Goal: Task Accomplishment & Management: Manage account settings

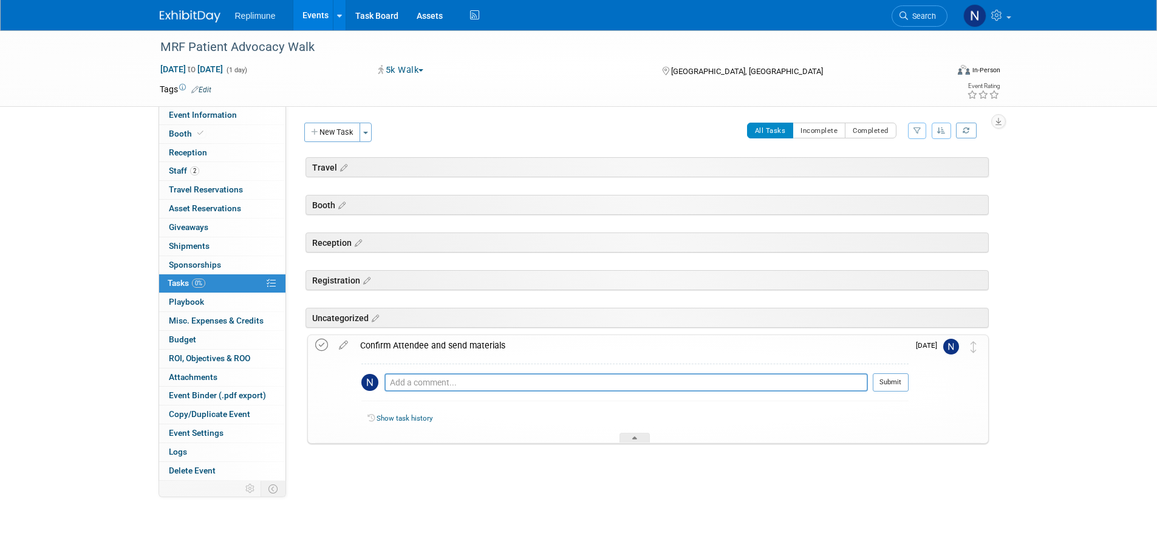
click at [322, 344] on icon at bounding box center [321, 345] width 13 height 13
click at [174, 163] on link "2 Staff 2" at bounding box center [222, 171] width 126 height 18
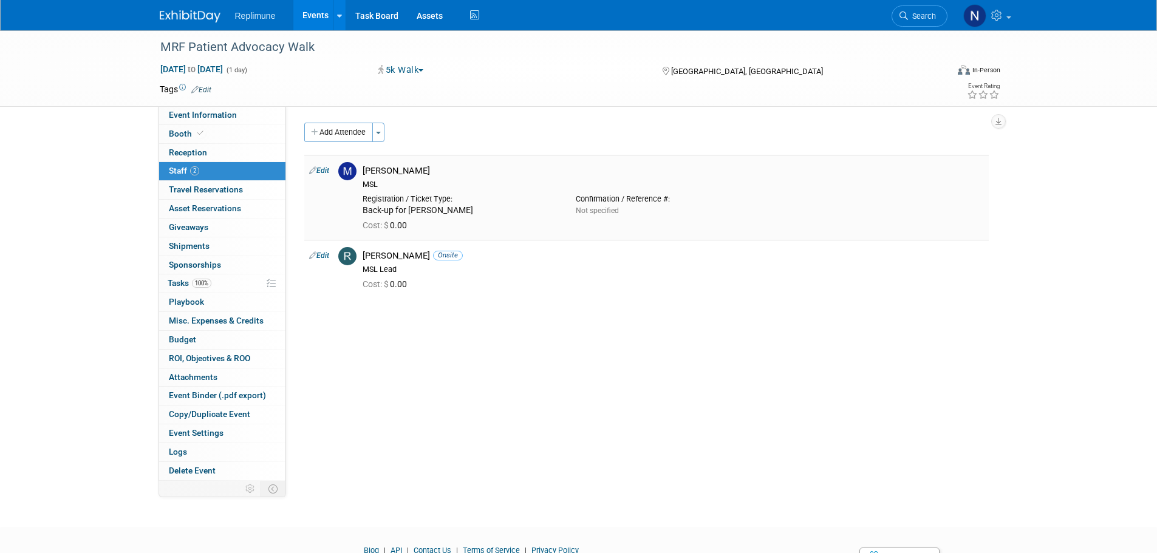
click at [325, 171] on link "Edit" at bounding box center [319, 170] width 20 height 9
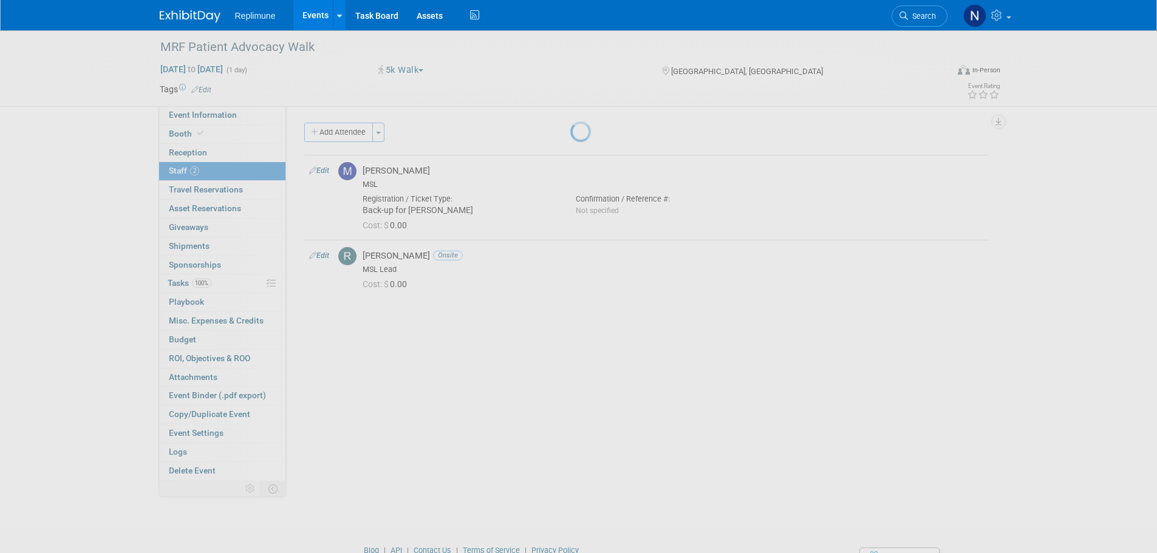
select select "da276841-d65a-4c56-be9a-3cfdcbbea783"
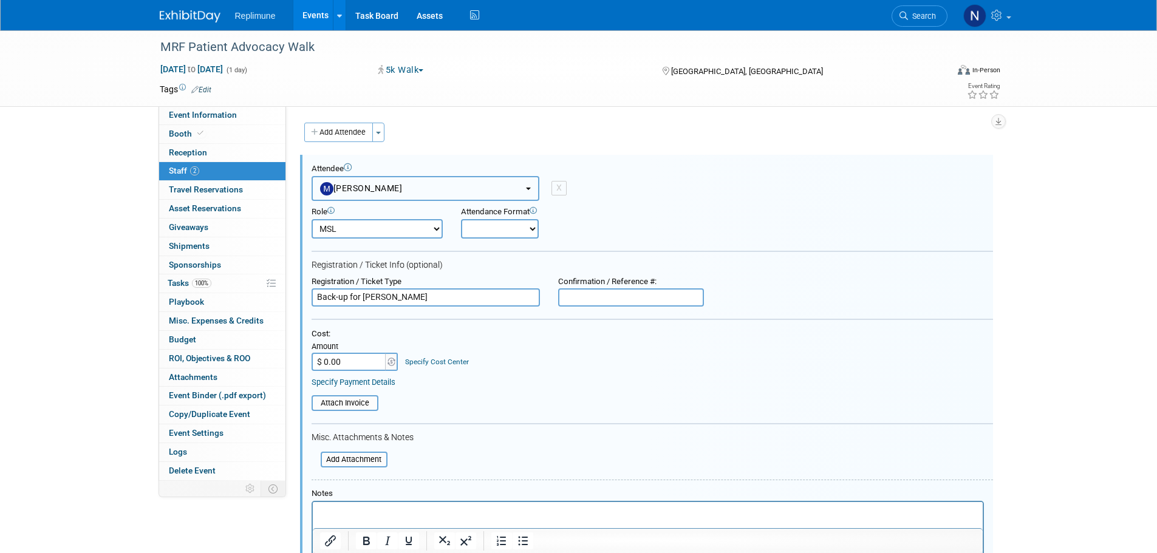
click at [423, 191] on button "[PERSON_NAME]" at bounding box center [426, 188] width 228 height 25
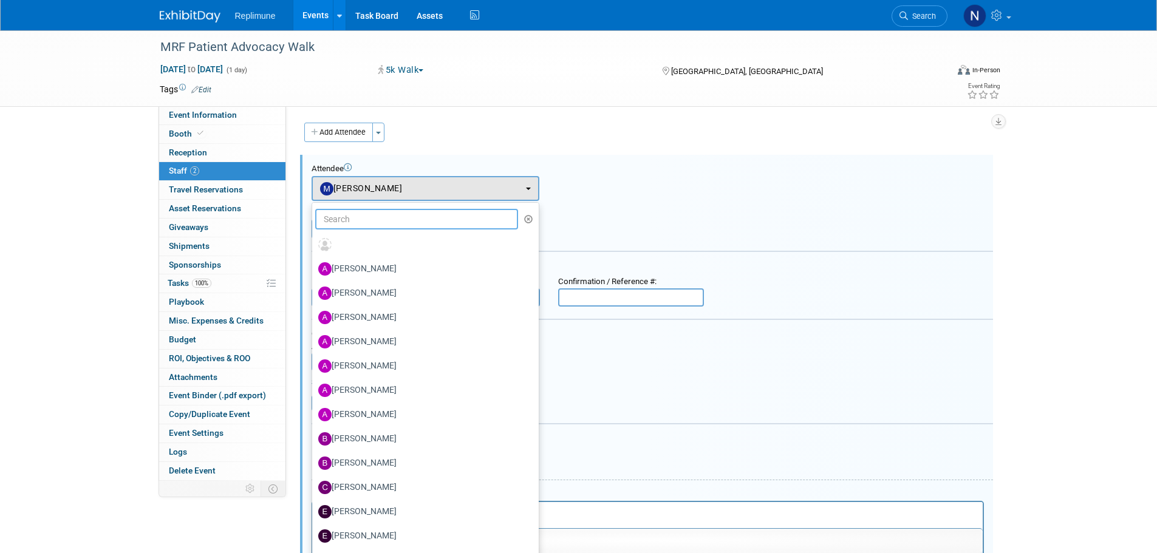
click at [368, 226] on input "text" at bounding box center [416, 219] width 203 height 21
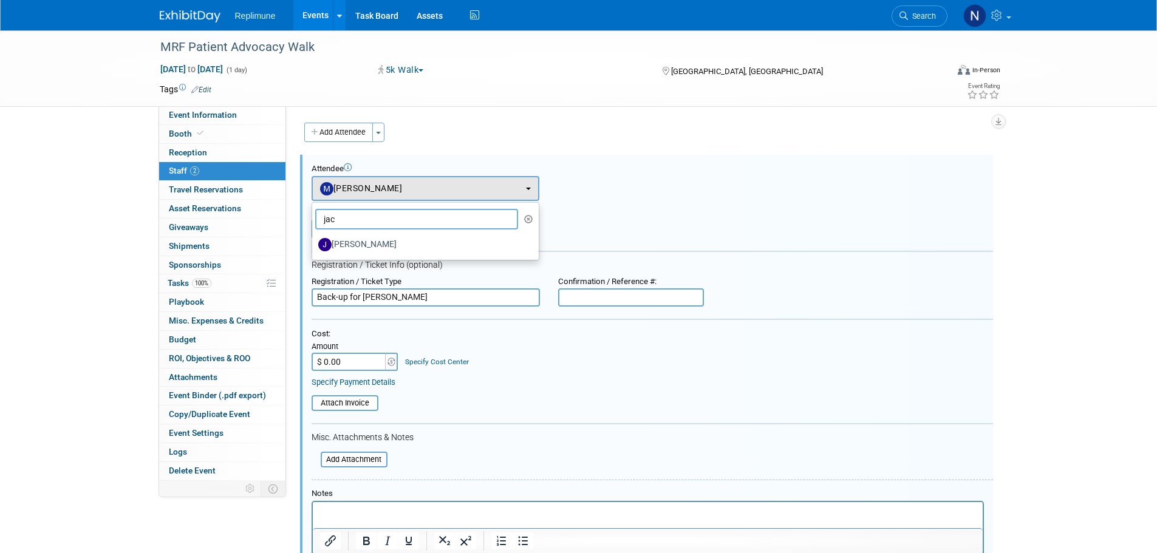
type input "jacq"
click at [340, 242] on label "[PERSON_NAME]" at bounding box center [422, 244] width 208 height 19
click at [314, 242] on input "[PERSON_NAME]" at bounding box center [310, 243] width 8 height 8
select select "ce98ceb6-3058-4ce4-88be-7ee8c39026e7"
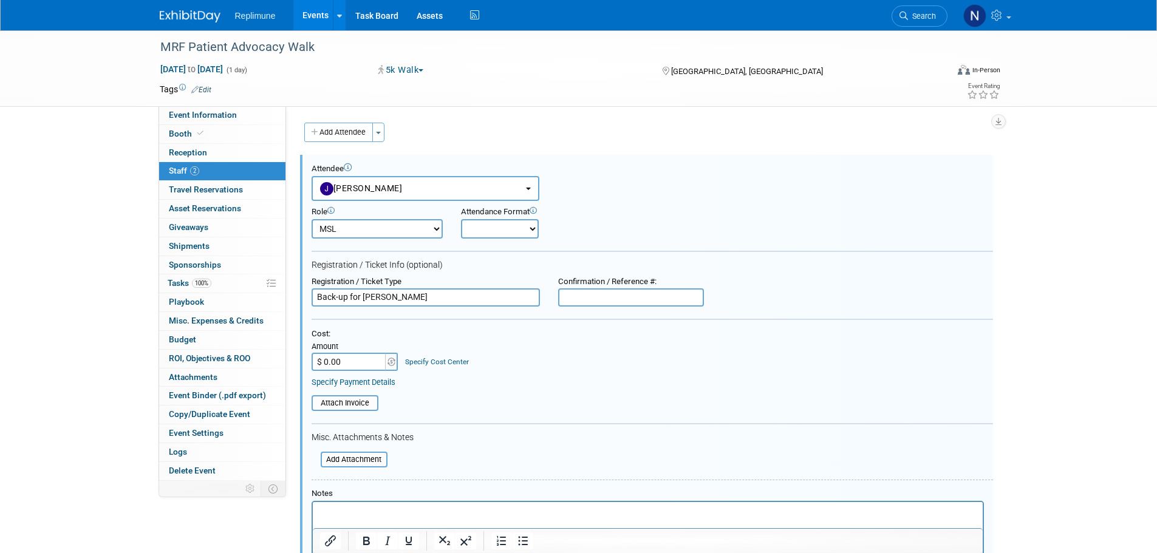
click at [404, 234] on select "Clinical Development Clinical Operations Commercial Congress Manager Demonstrat…" at bounding box center [377, 228] width 131 height 19
select select "700"
click at [312, 219] on select "Clinical Development Clinical Operations Commercial Congress Manager Demonstrat…" at bounding box center [377, 228] width 131 height 19
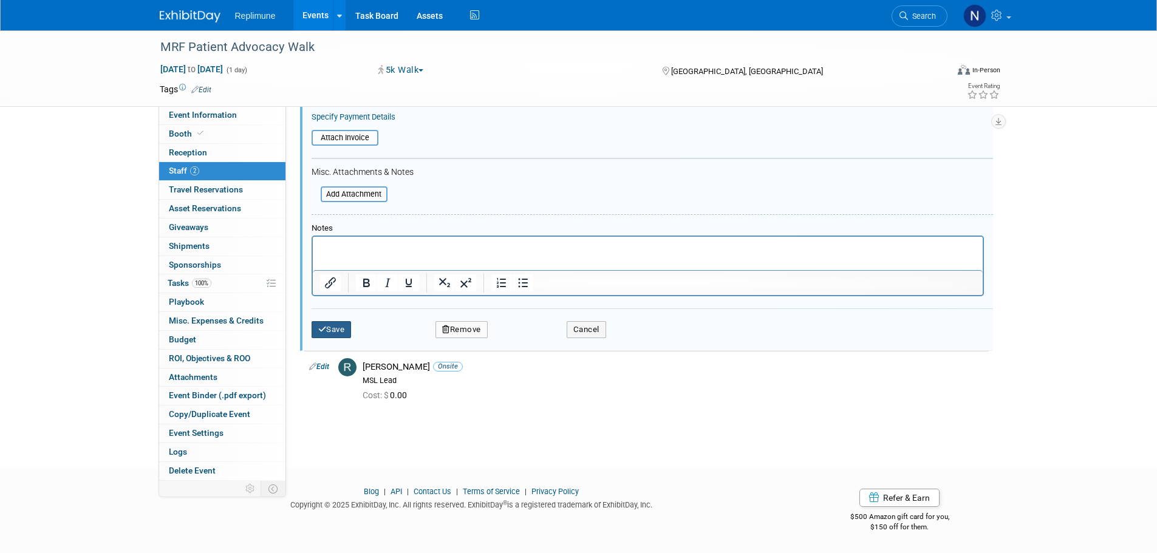
click at [325, 327] on icon "submit" at bounding box center [322, 330] width 9 height 8
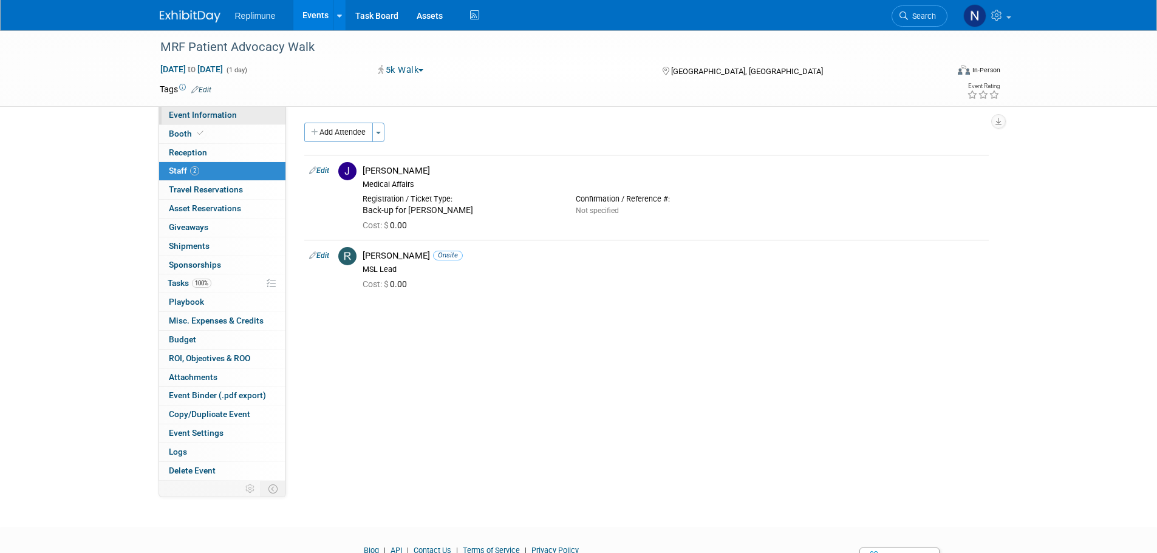
click at [225, 115] on span "Event Information" at bounding box center [203, 115] width 68 height 10
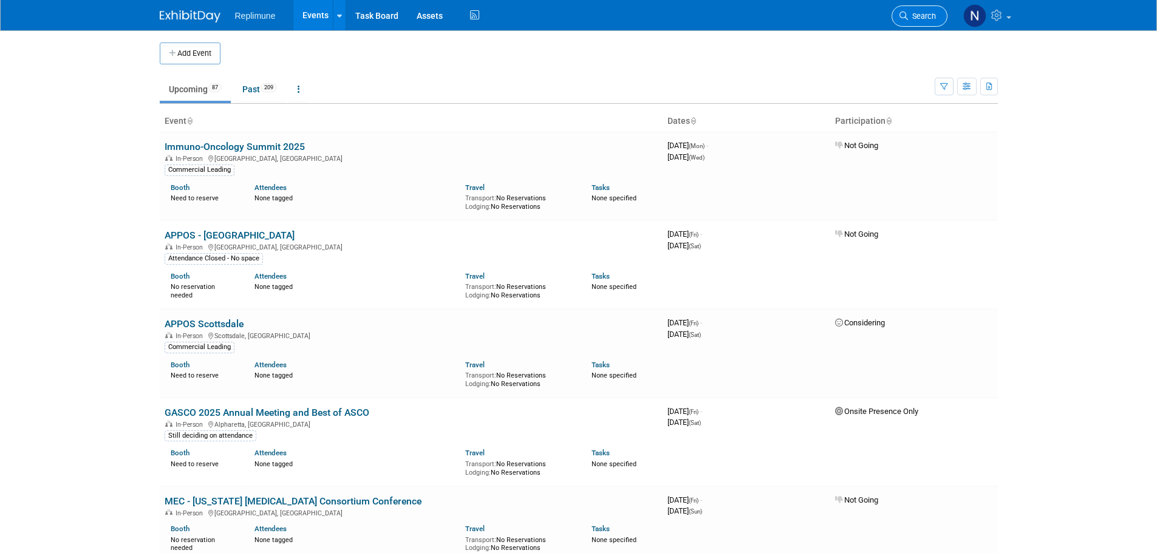
click at [935, 16] on span "Search" at bounding box center [922, 16] width 28 height 9
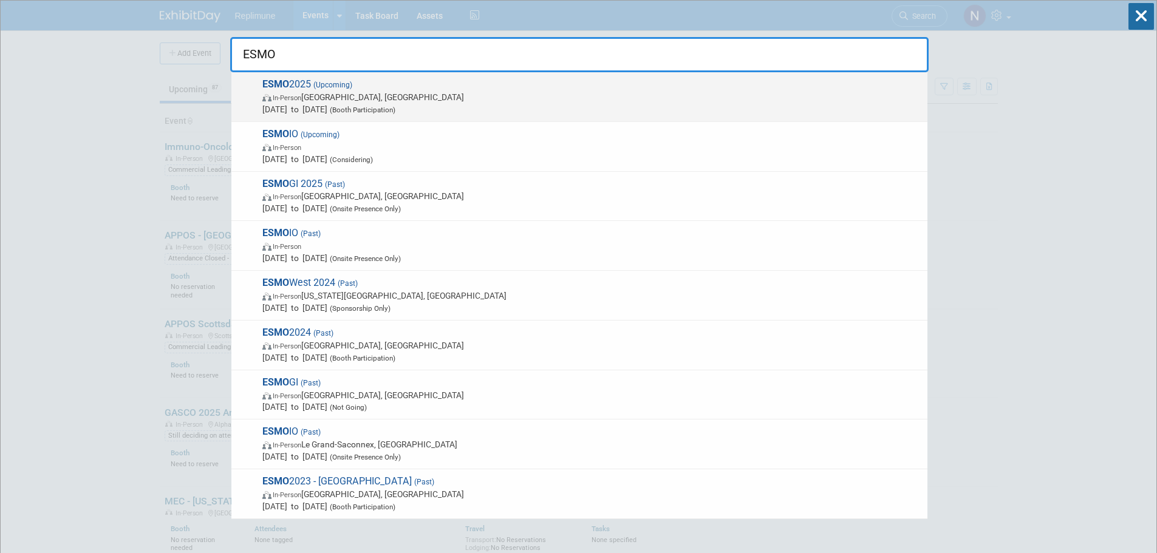
type input "ESMO"
click at [380, 109] on span "(Booth Participation)" at bounding box center [361, 110] width 68 height 9
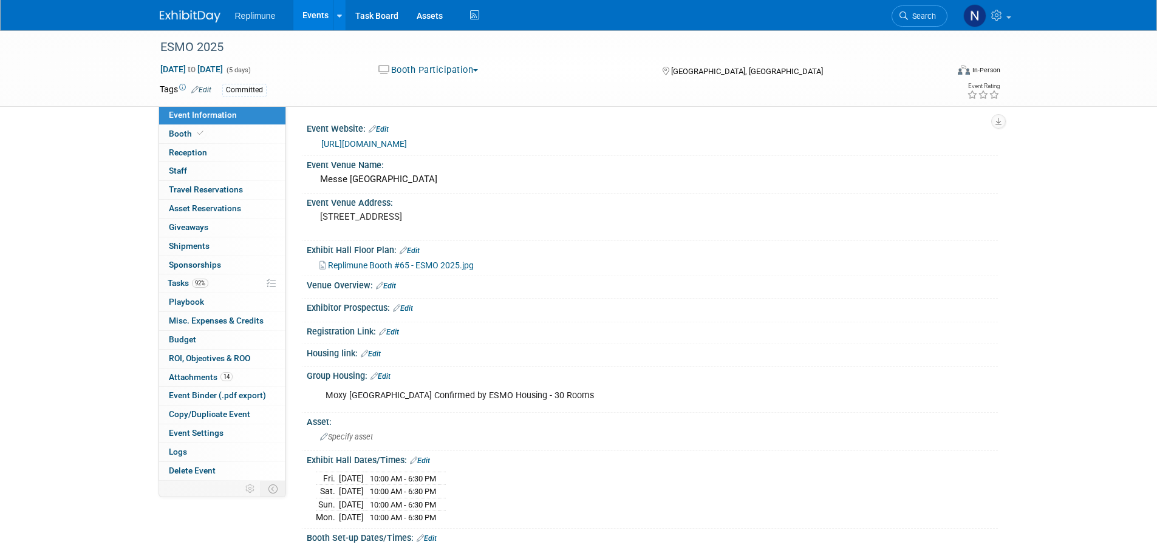
click at [472, 72] on button "Booth Participation" at bounding box center [428, 70] width 109 height 13
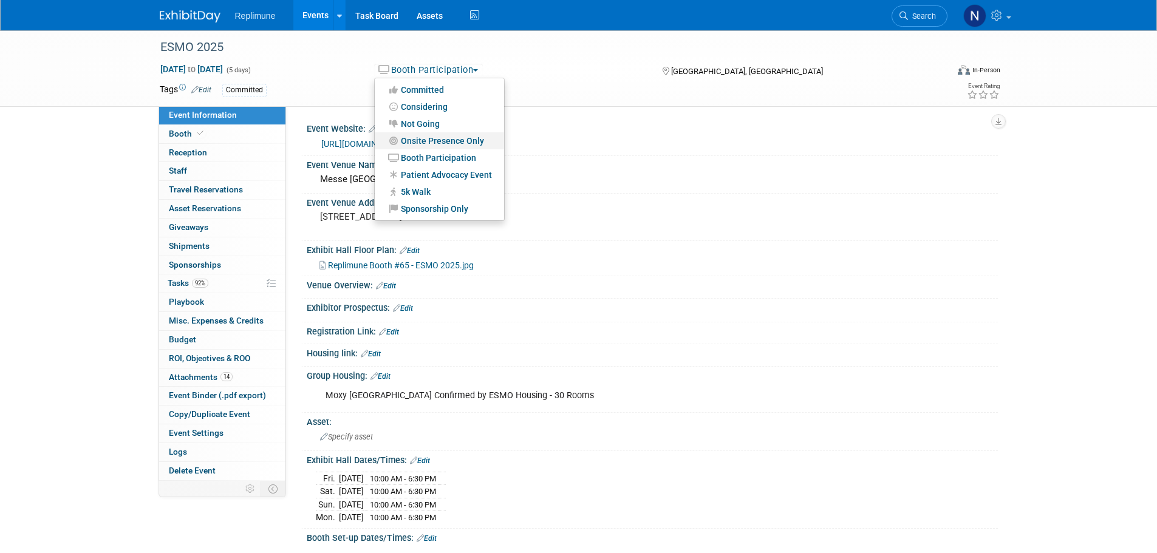
click at [421, 140] on link "Onsite Presence Only" at bounding box center [439, 140] width 129 height 17
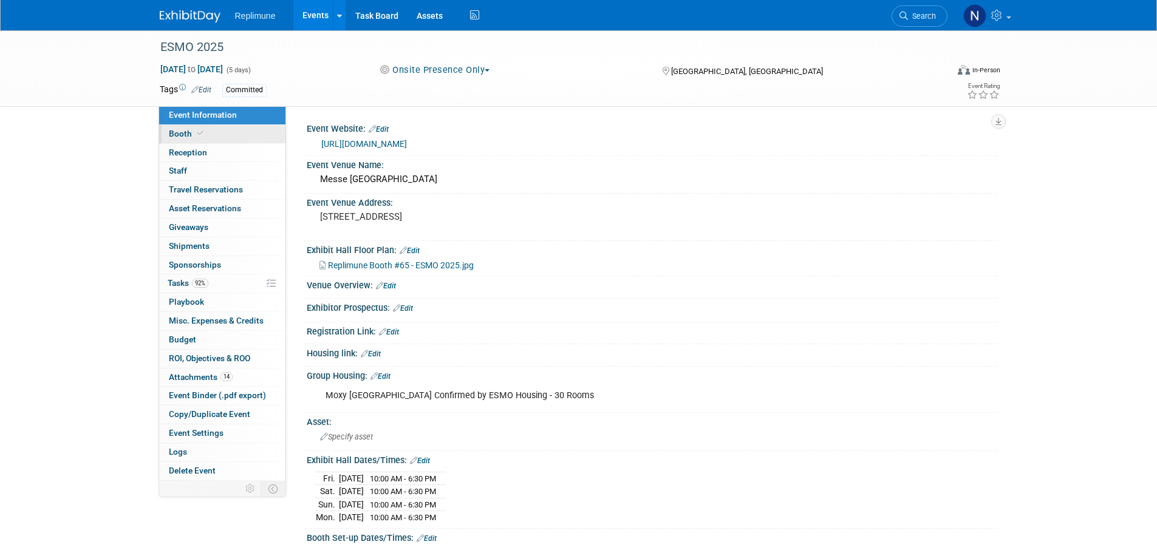
click at [184, 136] on span "Booth" at bounding box center [187, 134] width 37 height 10
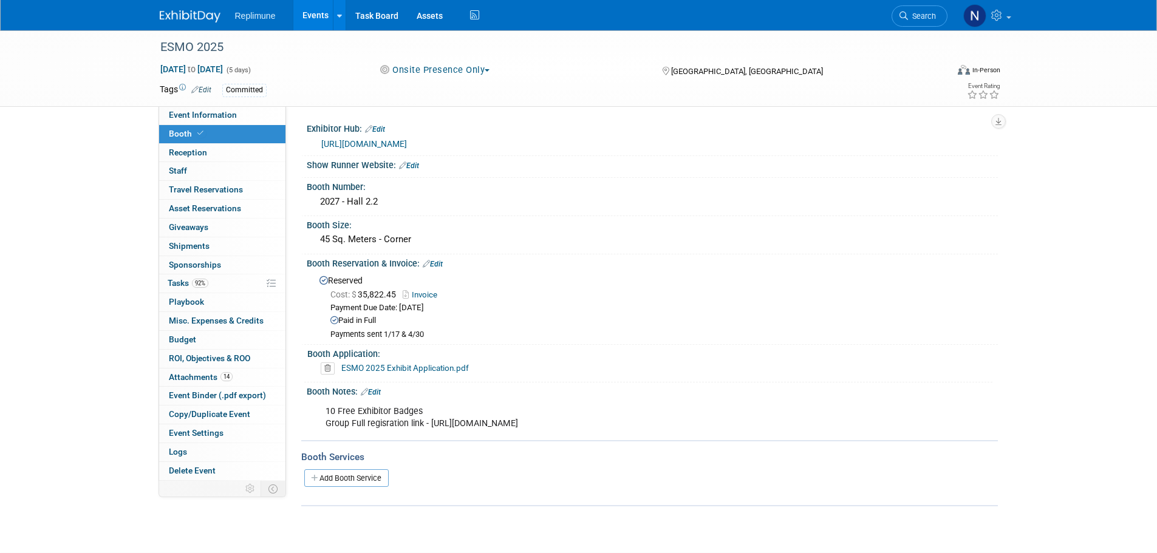
click at [376, 390] on link "Edit" at bounding box center [371, 392] width 20 height 9
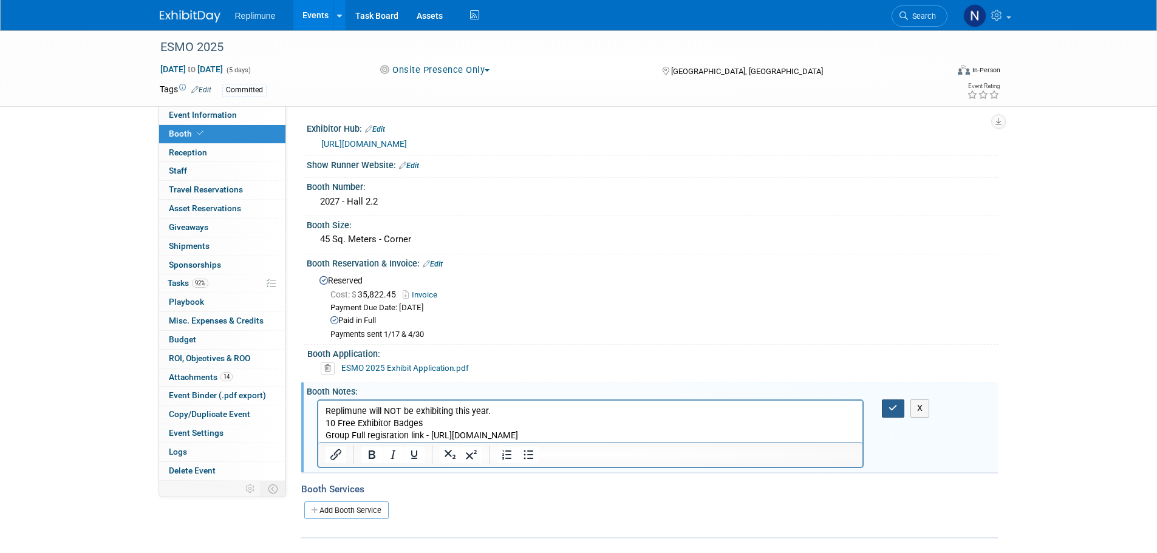
click at [884, 408] on button "button" at bounding box center [893, 409] width 22 height 18
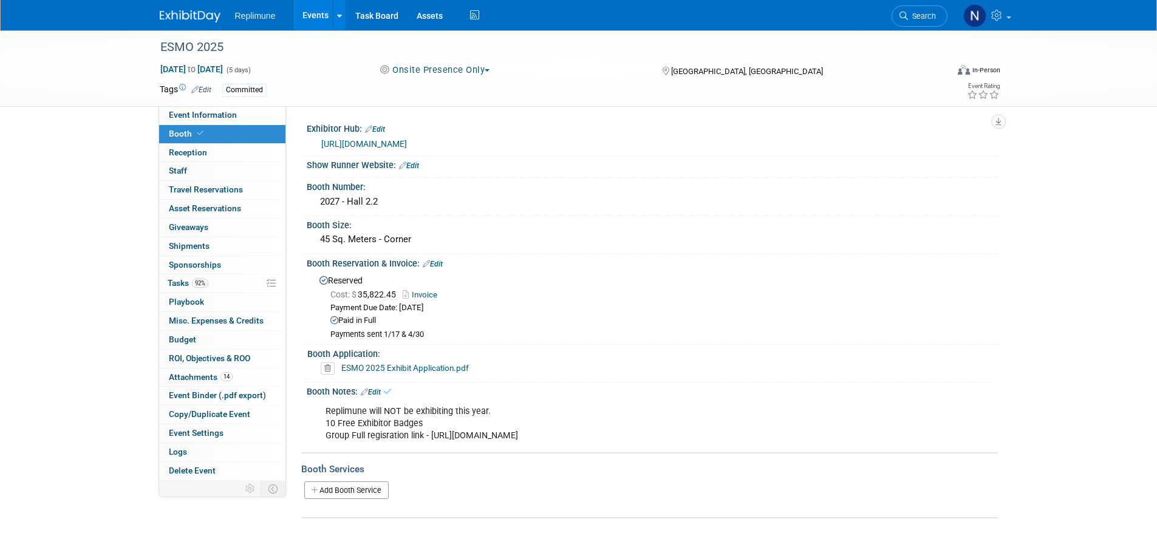
click at [319, 16] on link "Events" at bounding box center [315, 15] width 44 height 30
